Goal: Information Seeking & Learning: Learn about a topic

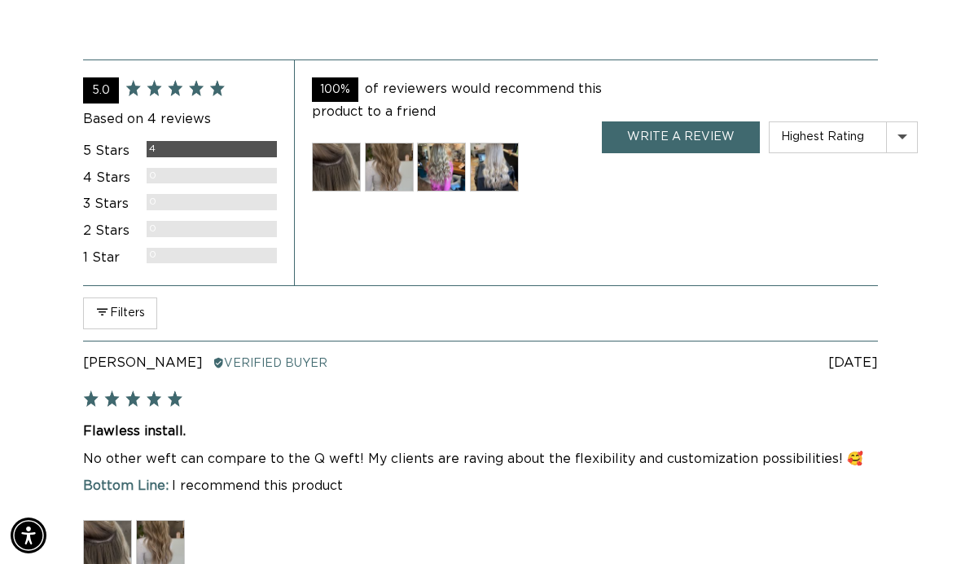
click at [345, 143] on img at bounding box center [336, 167] width 49 height 49
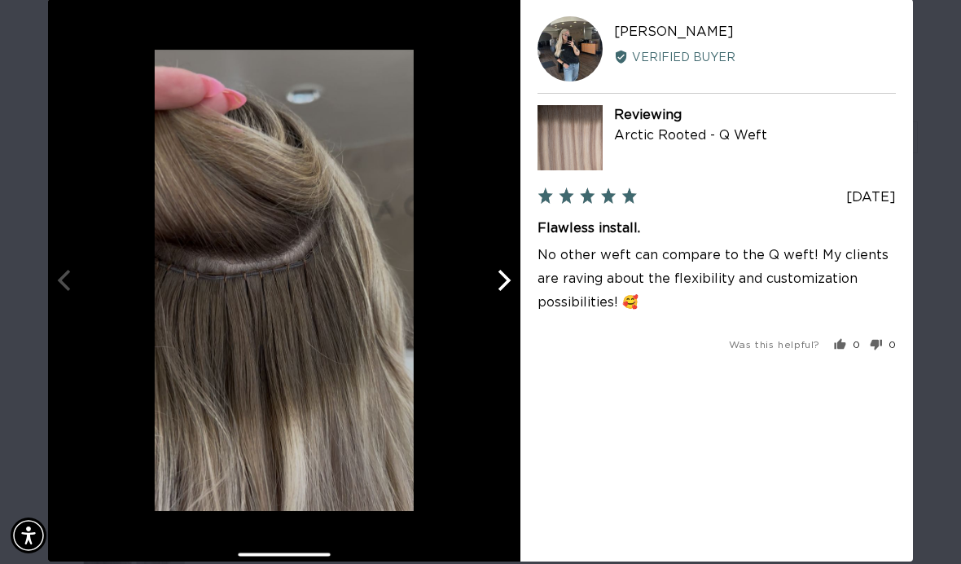
scroll to position [0, 1691]
click at [513, 277] on icon "Next" at bounding box center [502, 279] width 21 height 21
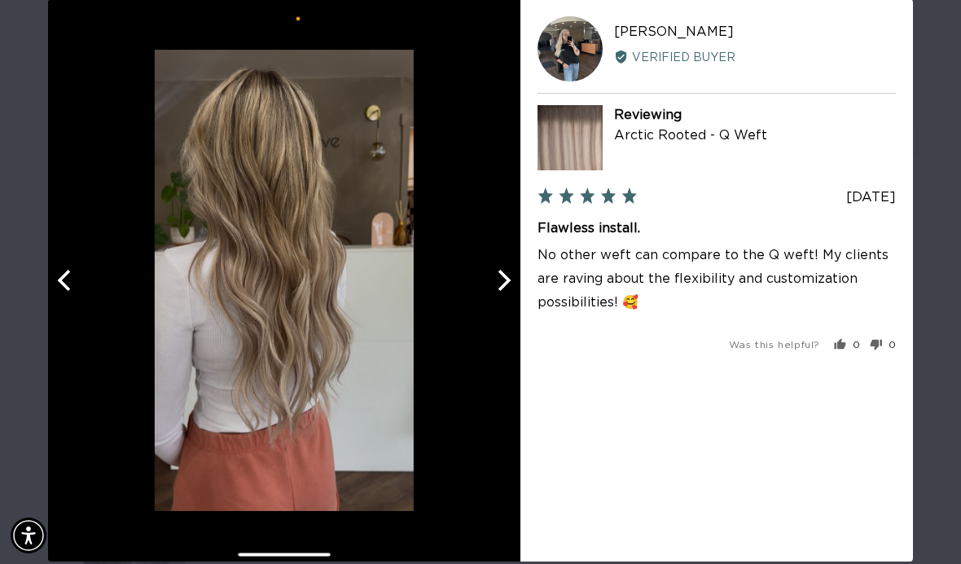
click at [498, 284] on icon "Next" at bounding box center [502, 279] width 21 height 21
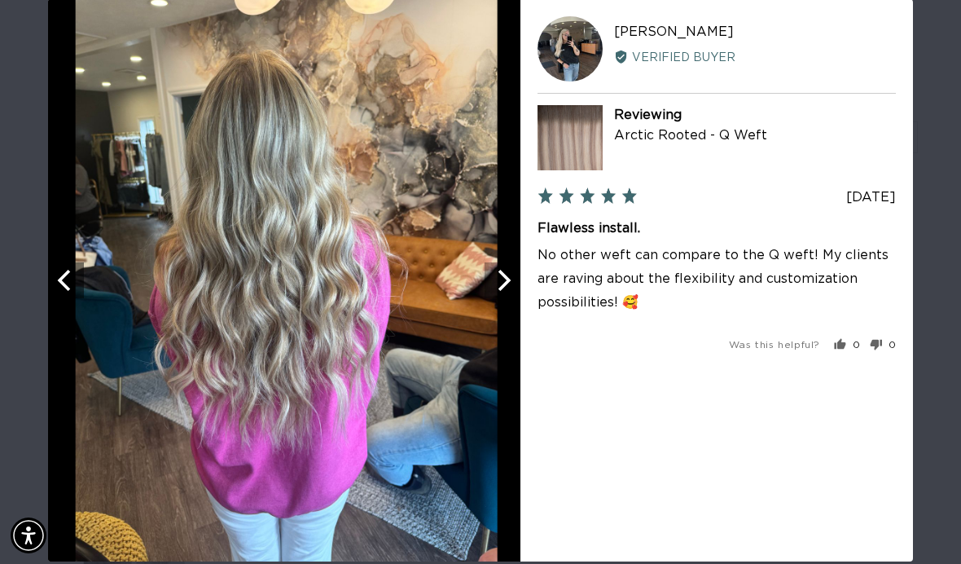
click at [508, 286] on icon "Next" at bounding box center [505, 279] width 13 height 21
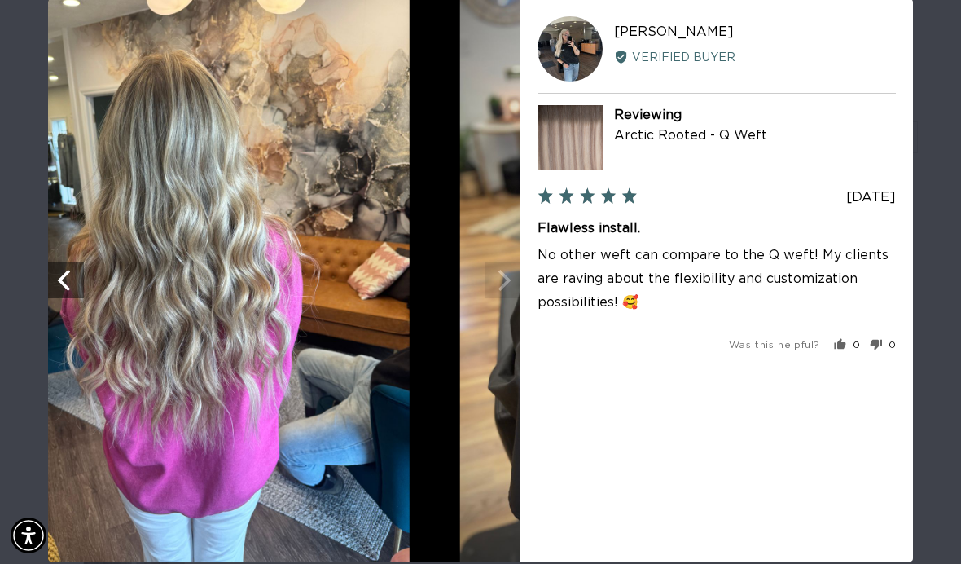
scroll to position [0, 0]
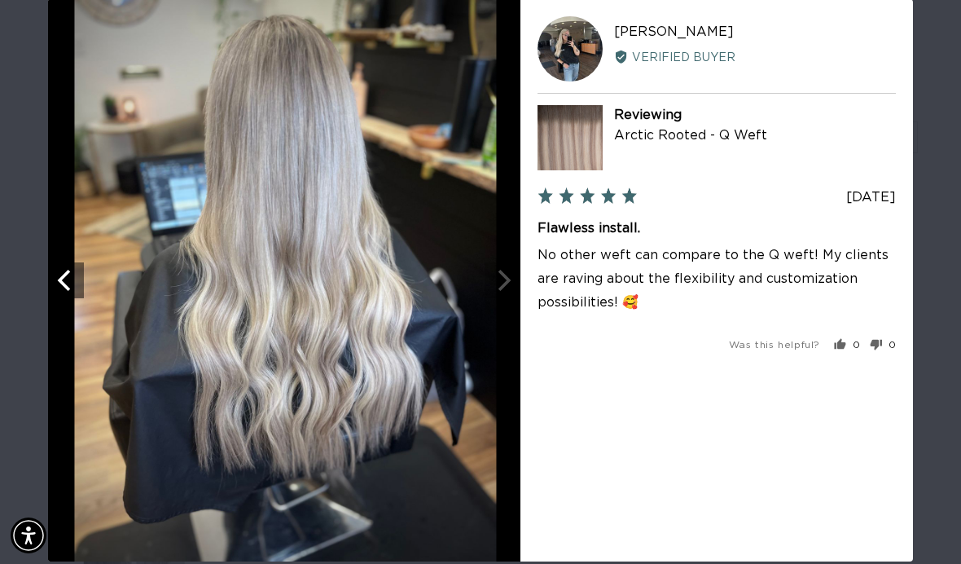
click at [514, 280] on div at bounding box center [285, 280] width 473 height 562
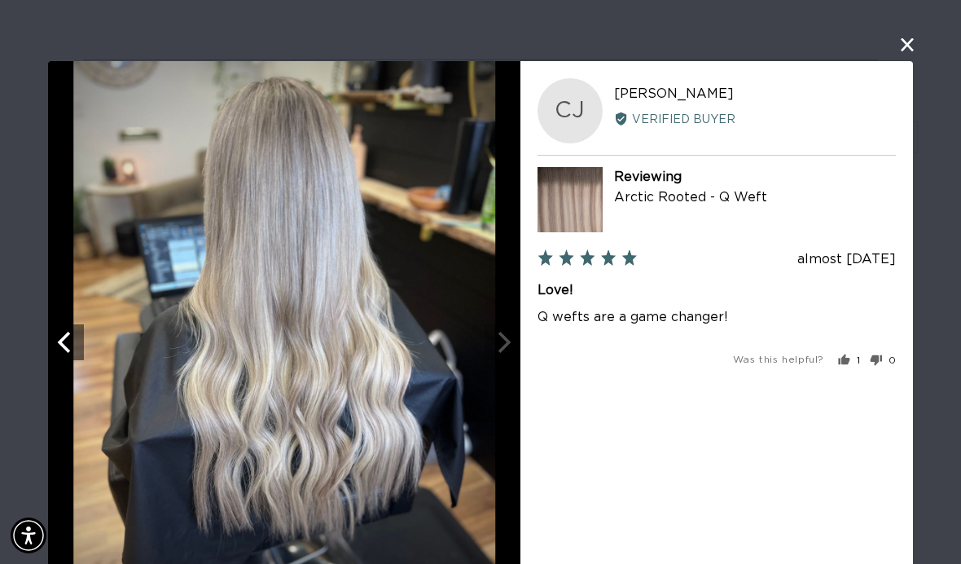
scroll to position [0, 1691]
